Goal: Information Seeking & Learning: Understand process/instructions

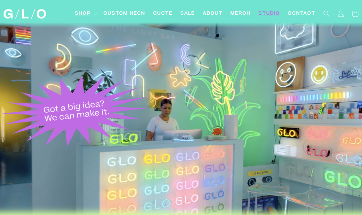
click at [96, 13] on icon at bounding box center [95, 14] width 3 height 2
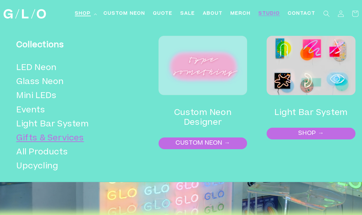
click at [60, 139] on link "Gifts & Services" at bounding box center [76, 139] width 120 height 14
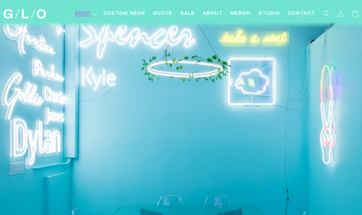
click at [83, 16] on span "Shop" at bounding box center [83, 13] width 16 height 7
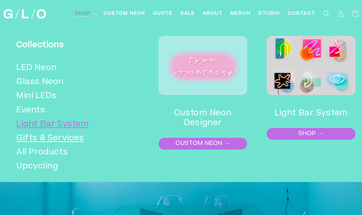
click at [51, 128] on link "Light Bar System" at bounding box center [76, 125] width 120 height 14
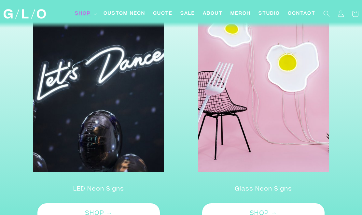
scroll to position [731, 0]
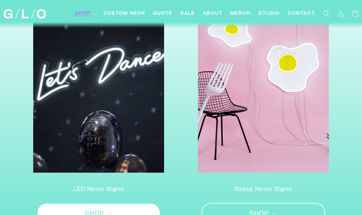
click at [216, 210] on link "SHOP →" at bounding box center [263, 214] width 123 height 22
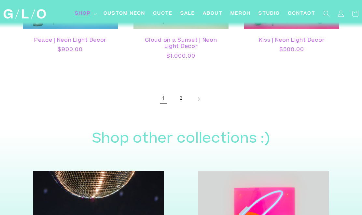
scroll to position [1342, 0]
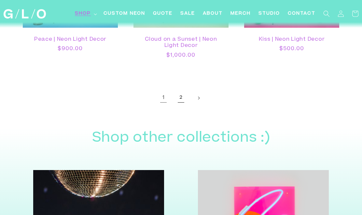
click at [183, 96] on link "2" at bounding box center [181, 98] width 14 height 14
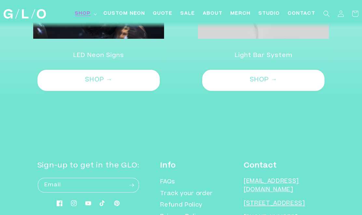
scroll to position [811, 0]
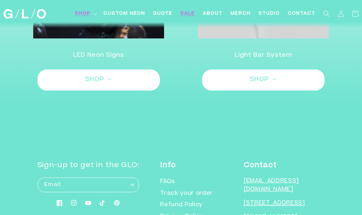
click at [189, 14] on span "SALE" at bounding box center [187, 13] width 15 height 7
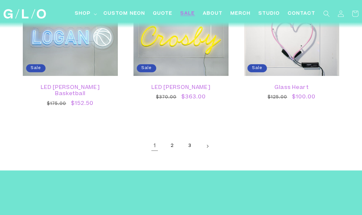
scroll to position [995, 0]
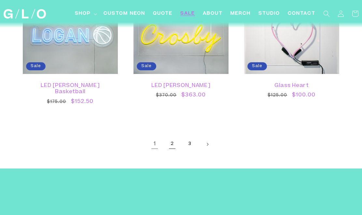
click at [170, 138] on link "2" at bounding box center [172, 144] width 14 height 14
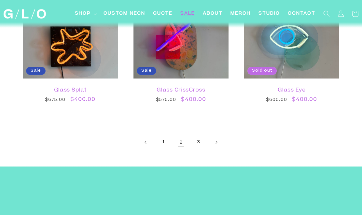
scroll to position [1034, 0]
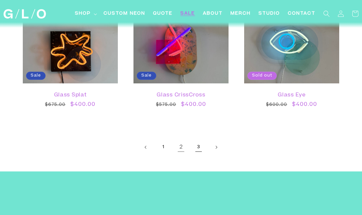
click at [201, 147] on link "3" at bounding box center [198, 147] width 14 height 14
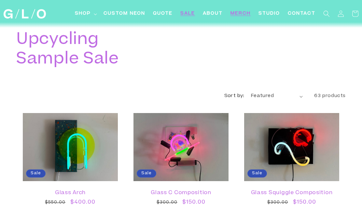
click at [248, 15] on span "Merch" at bounding box center [241, 13] width 20 height 7
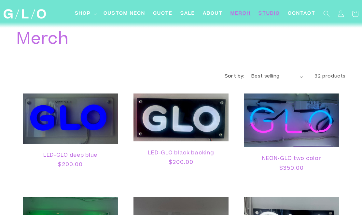
click at [265, 14] on span "Studio" at bounding box center [269, 13] width 21 height 7
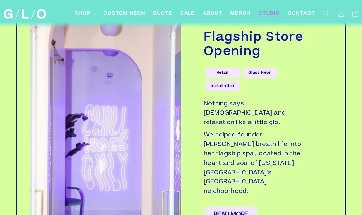
scroll to position [1236, 0]
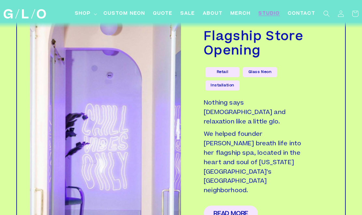
click at [218, 80] on link "Installation" at bounding box center [222, 85] width 34 height 10
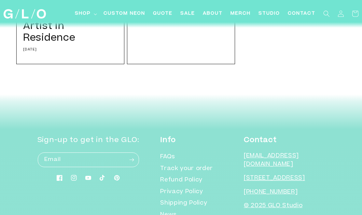
scroll to position [489, 0]
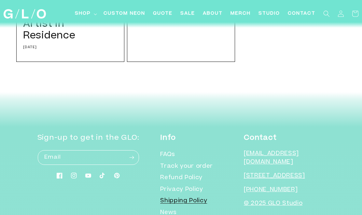
click at [207, 195] on link "Shipping Policy" at bounding box center [183, 201] width 47 height 12
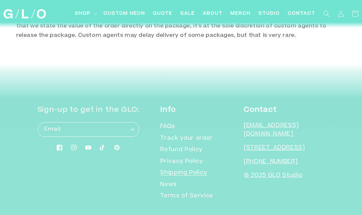
scroll to position [452, 0]
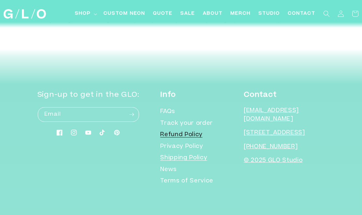
click at [203, 132] on link "Refund Policy" at bounding box center [181, 135] width 42 height 12
